Goal: Information Seeking & Learning: Learn about a topic

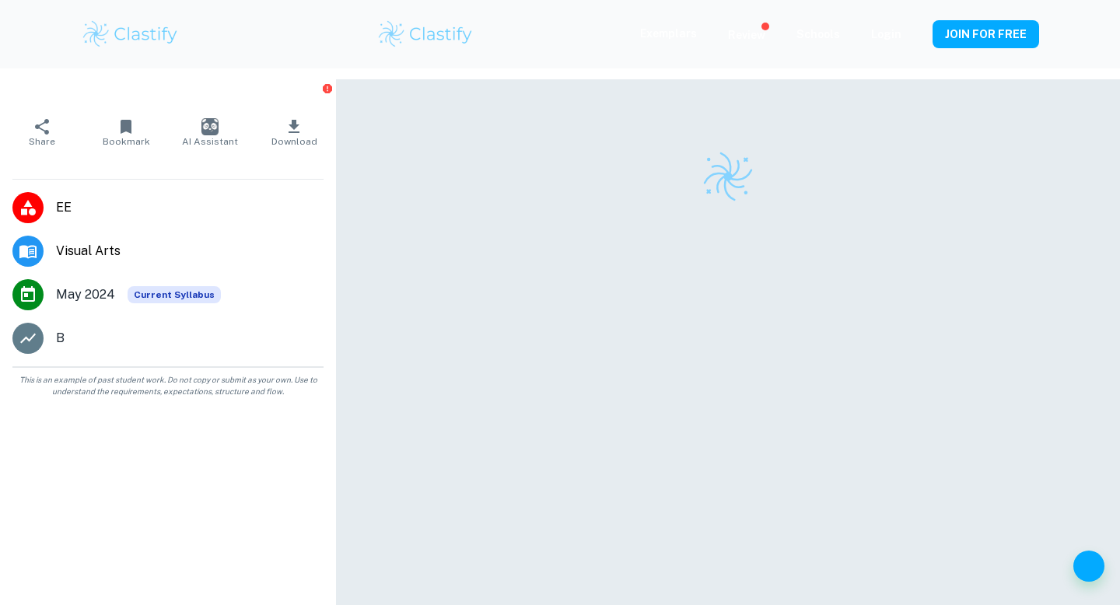
click at [141, 33] on img at bounding box center [130, 34] width 99 height 31
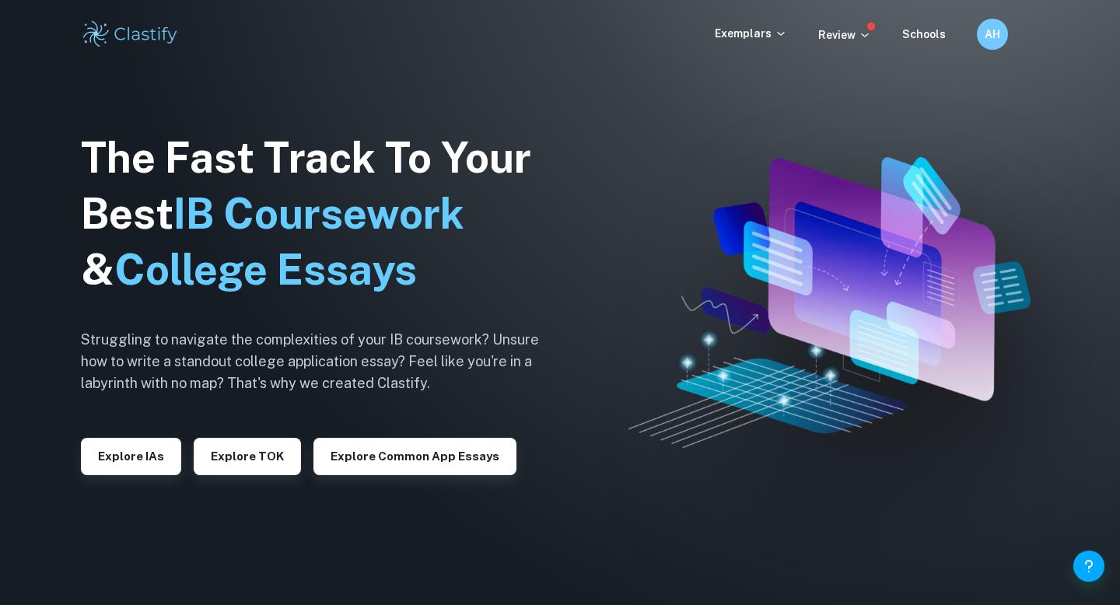
click at [135, 30] on img at bounding box center [130, 34] width 99 height 31
click at [140, 34] on img at bounding box center [130, 34] width 99 height 31
click at [761, 35] on p "Exemplars" at bounding box center [751, 33] width 72 height 17
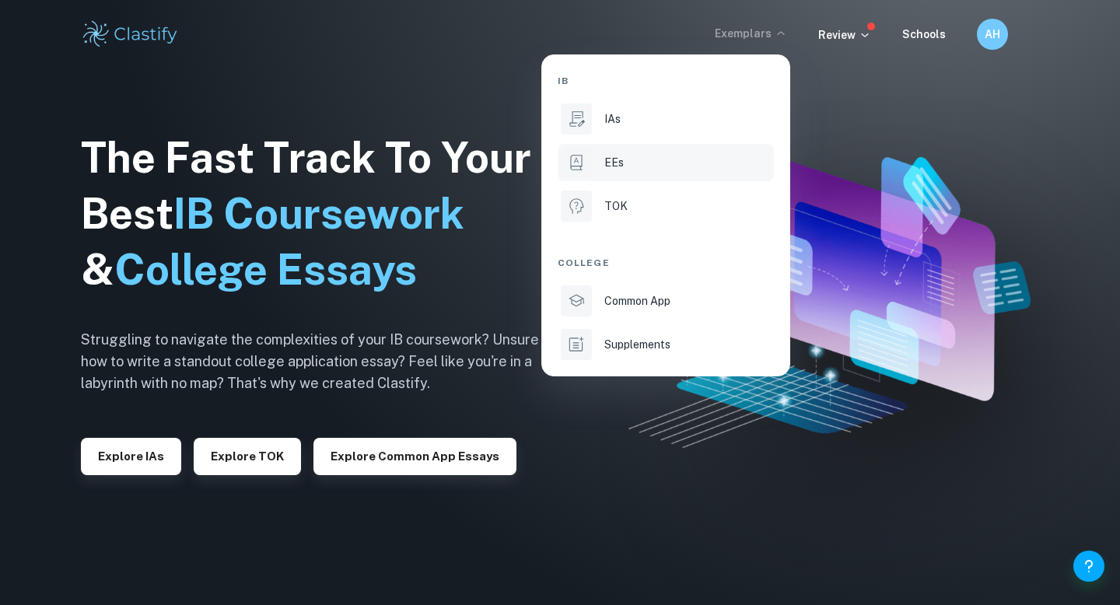
click at [611, 170] on p "EEs" at bounding box center [613, 162] width 19 height 17
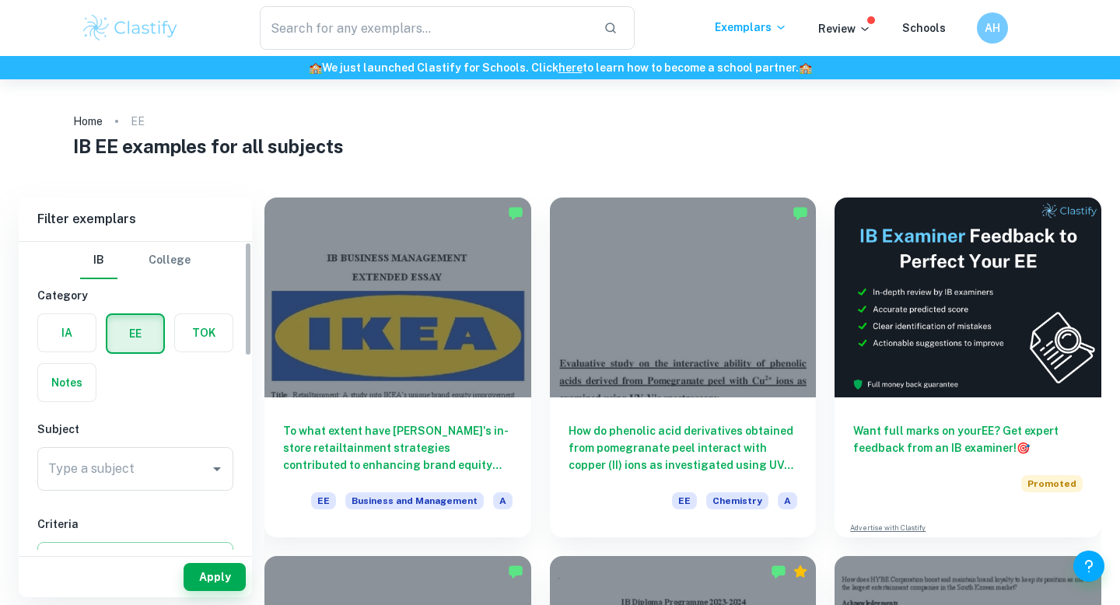
click at [131, 475] on input "Type a subject" at bounding box center [123, 469] width 159 height 30
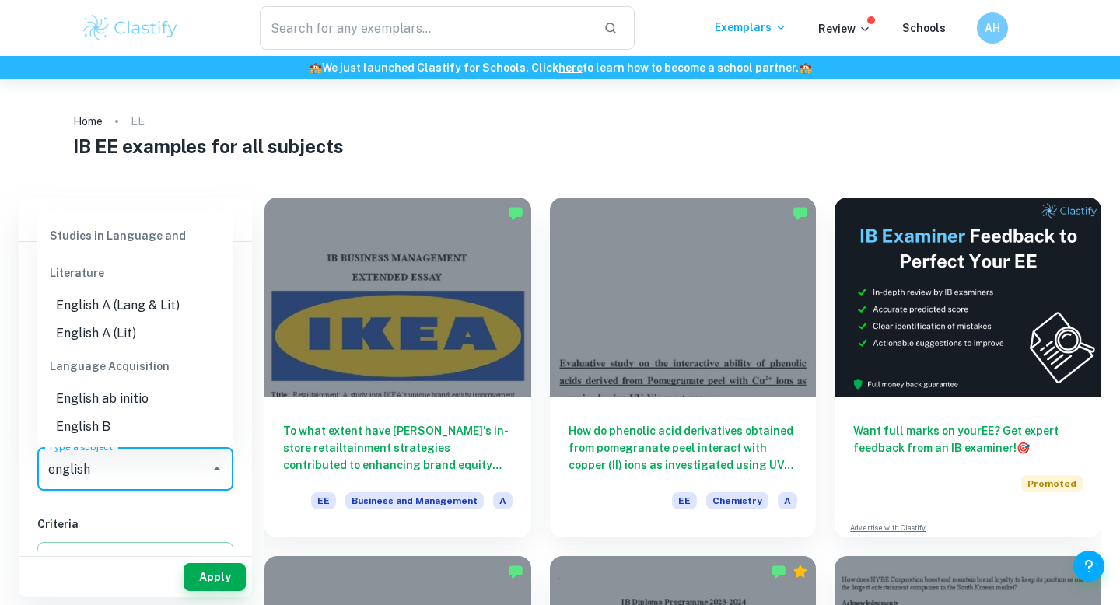
click at [149, 305] on li "English A (Lang & Lit)" at bounding box center [135, 306] width 196 height 28
type input "English A (Lang & Lit)"
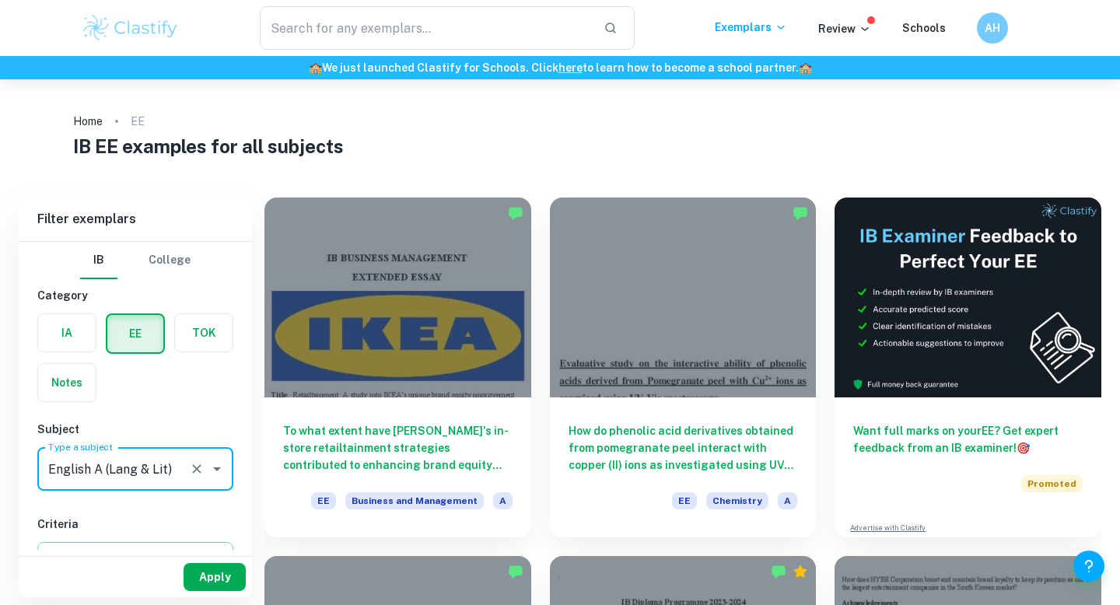
click at [216, 583] on button "Apply" at bounding box center [215, 577] width 62 height 28
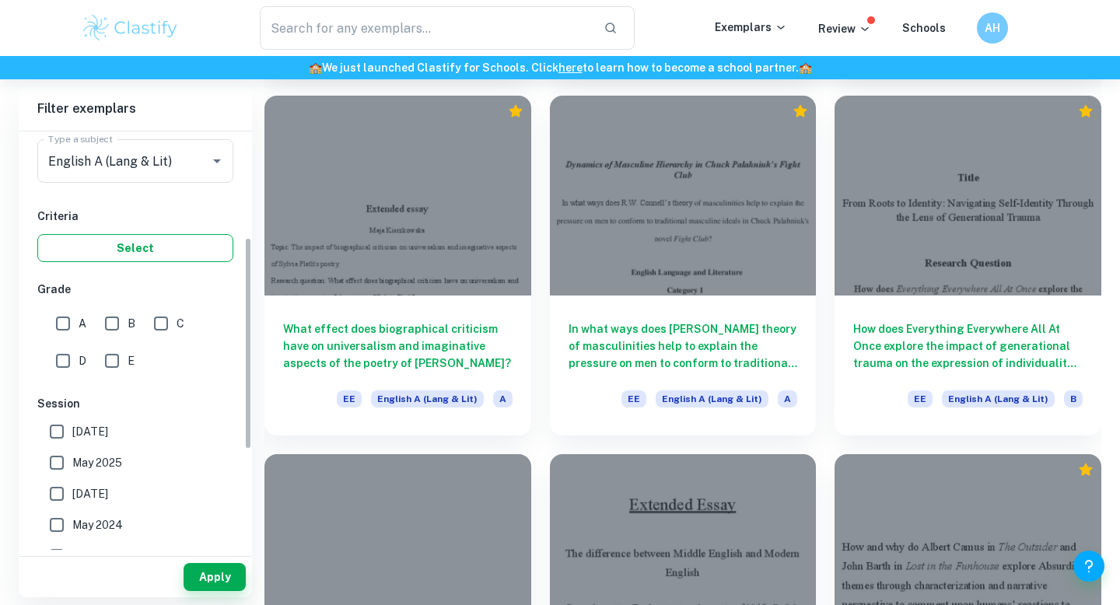
scroll to position [219, 0]
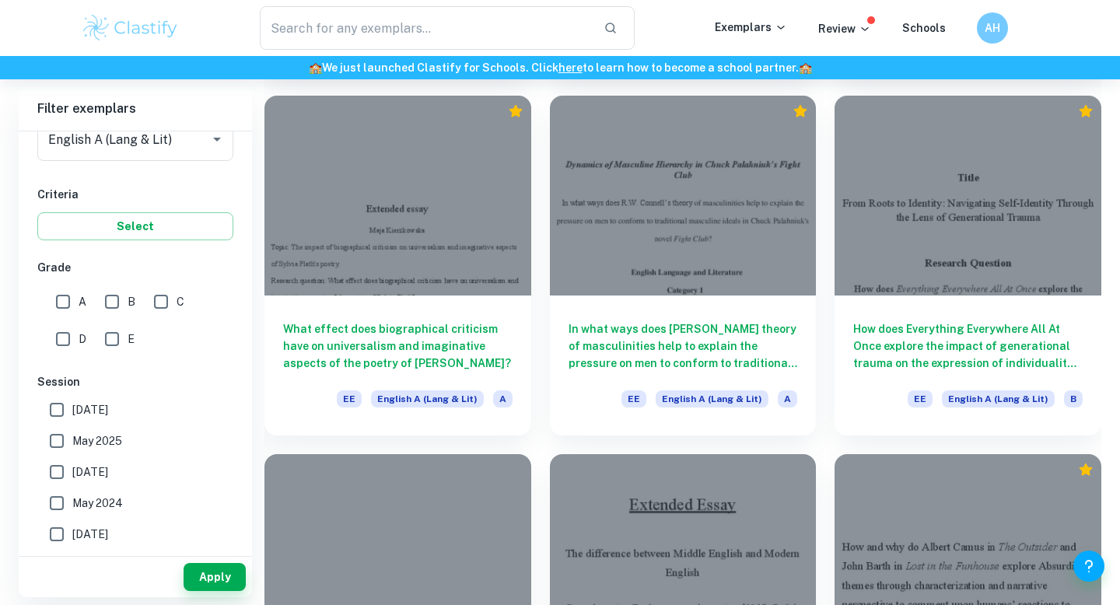
click at [64, 299] on input "A" at bounding box center [62, 301] width 31 height 31
checkbox input "true"
click at [113, 299] on input "B" at bounding box center [111, 301] width 31 height 31
checkbox input "true"
click at [215, 591] on div "Apply" at bounding box center [135, 577] width 233 height 40
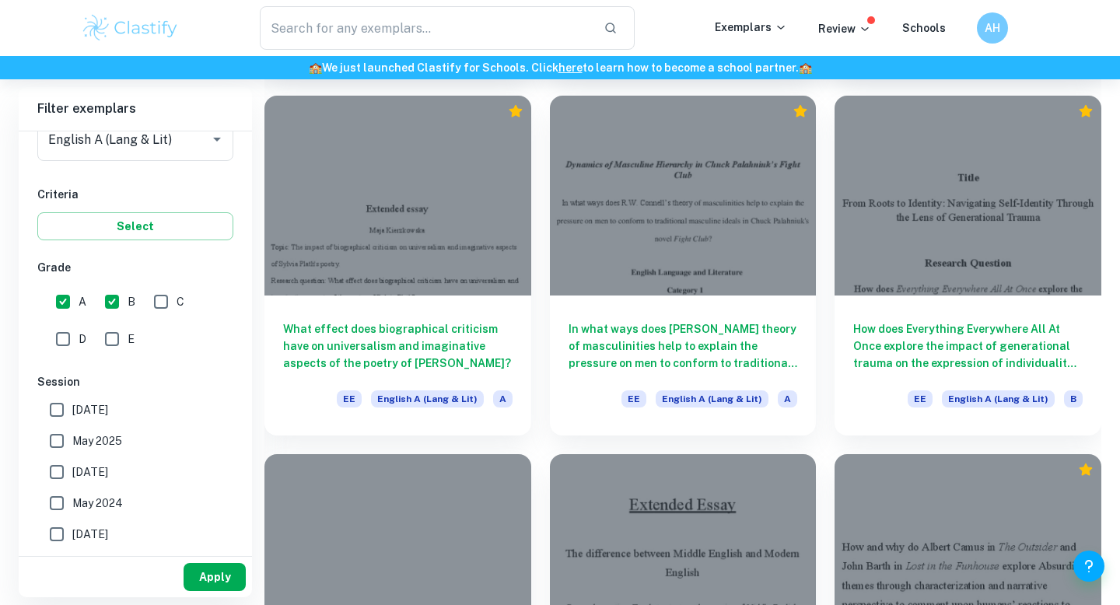
click at [217, 569] on button "Apply" at bounding box center [215, 577] width 62 height 28
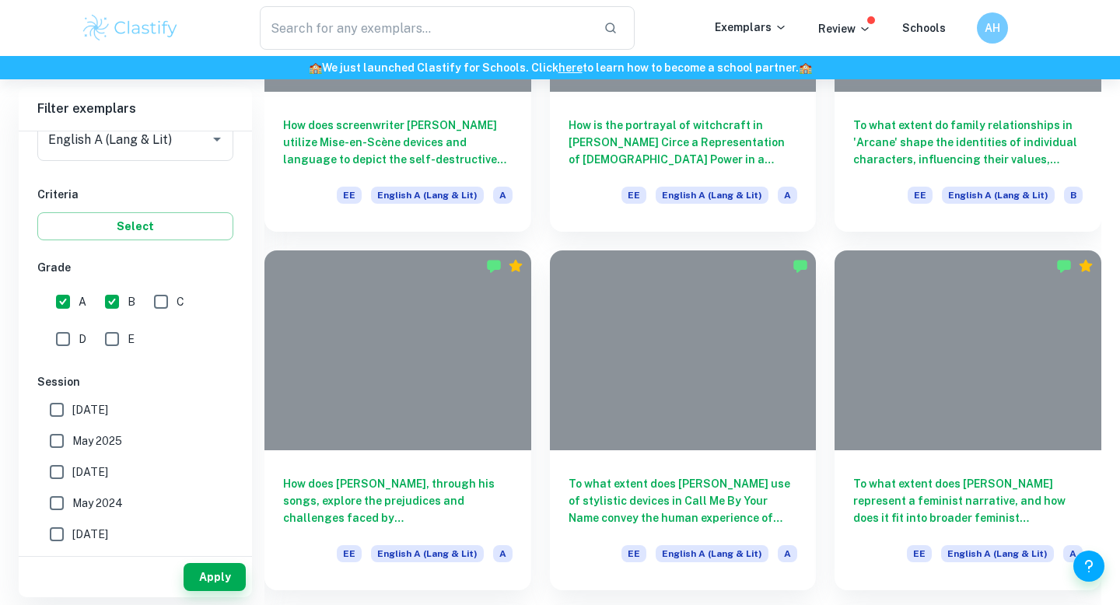
scroll to position [0, 0]
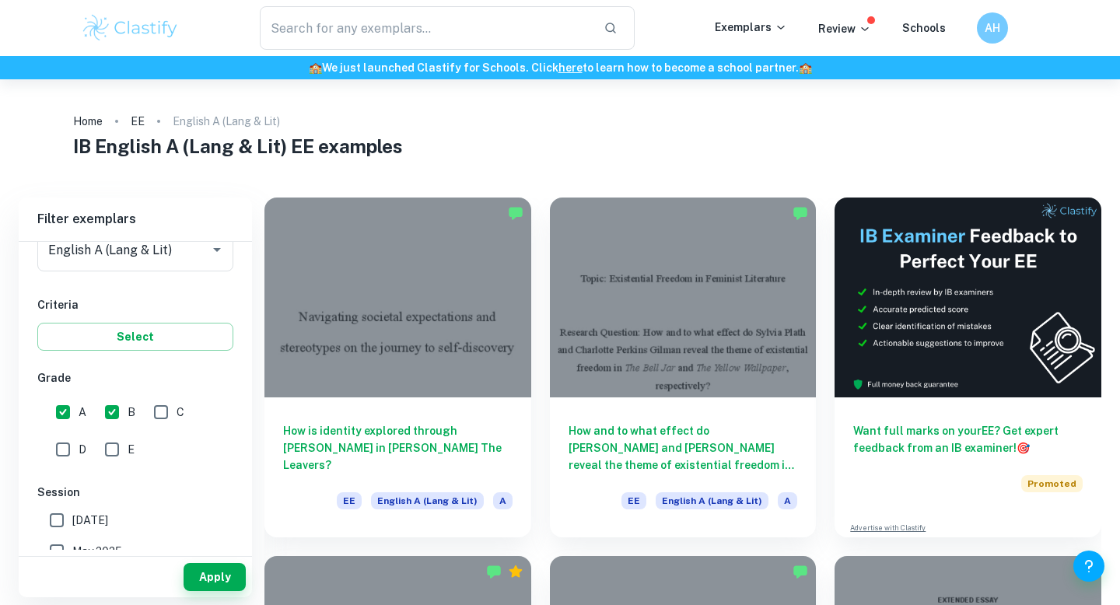
click at [633, 136] on h1 "IB English A (Lang & Lit) EE examples" at bounding box center [560, 146] width 975 height 28
